Goal: Task Accomplishment & Management: Manage account settings

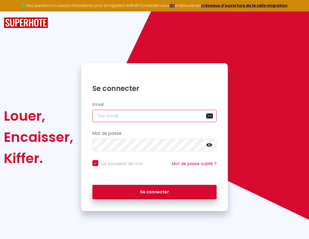
type input "s"
checkbox input "true"
type input "su"
checkbox input "true"
type input "sup"
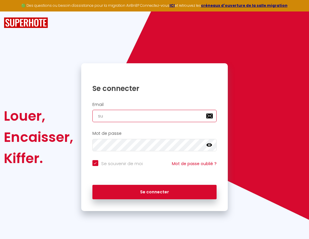
checkbox input "true"
type input "supe"
checkbox input "true"
type input "super"
checkbox input "true"
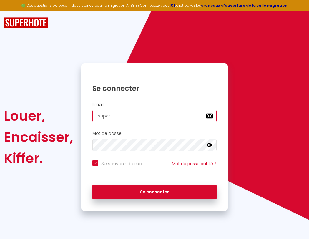
type input "superb"
checkbox input "true"
type input "superbo"
checkbox input "true"
type input "s"
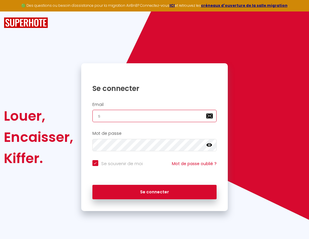
checkbox input "true"
type input "su"
checkbox input "true"
type input "sup"
checkbox input "true"
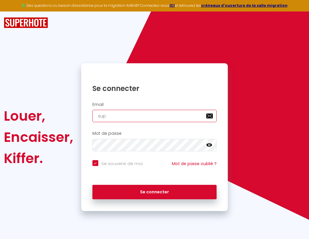
type input "supe"
checkbox input "true"
type input "super"
checkbox input "true"
type input "superb"
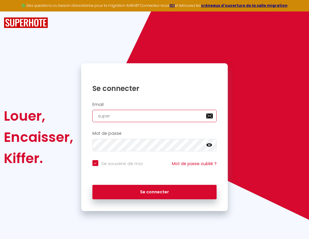
checkbox input "true"
type input "superbo"
checkbox input "true"
type input "superbor"
checkbox input "true"
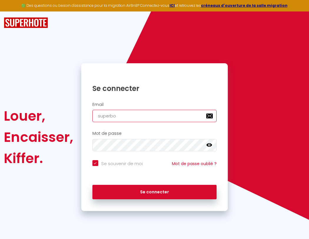
type input "s"
checkbox input "true"
type input "superbord"
checkbox input "true"
type input "superborde"
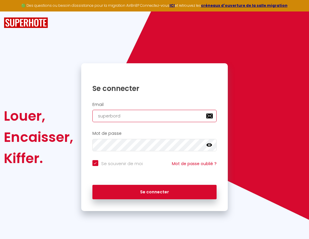
checkbox input "true"
type input "superbordea"
checkbox input "true"
type input "super"
checkbox input "true"
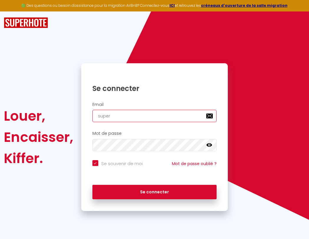
type input "superbordeau"
checkbox input "true"
type input "superb"
checkbox input "true"
type input "superbordeaux"
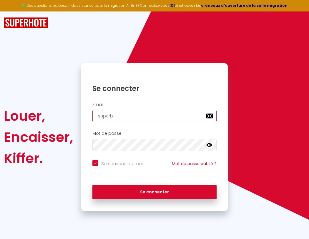
checkbox input "true"
